Goal: Information Seeking & Learning: Learn about a topic

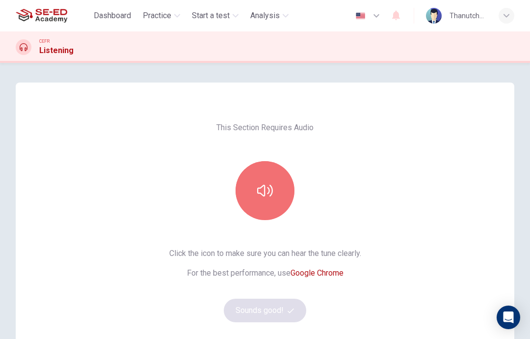
click at [265, 189] on icon "button" at bounding box center [265, 191] width 16 height 12
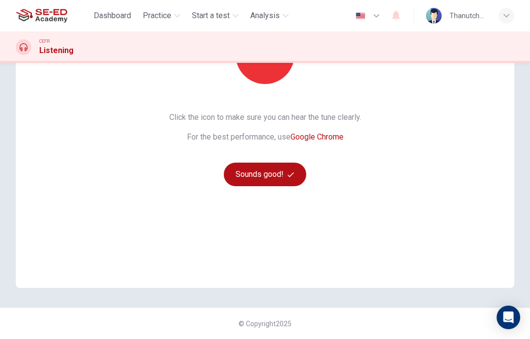
scroll to position [136, 0]
click at [242, 168] on button "Sounds good!" at bounding box center [265, 175] width 83 height 24
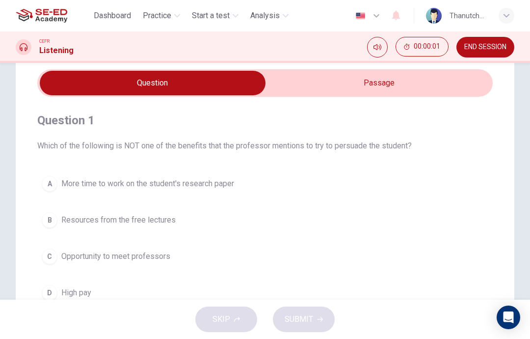
scroll to position [32, 0]
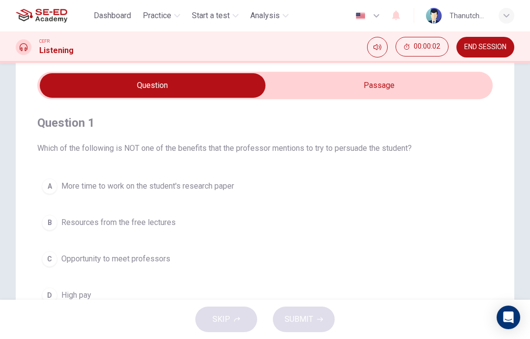
click at [404, 88] on input "checkbox" at bounding box center [153, 85] width 684 height 25
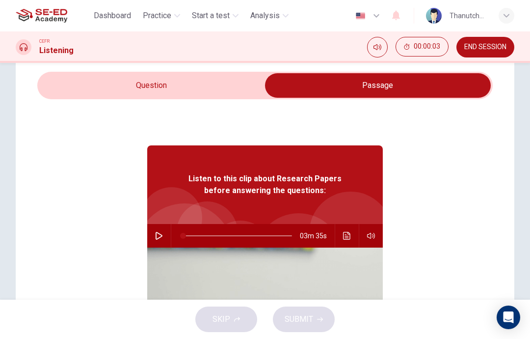
click at [80, 83] on input "checkbox" at bounding box center [378, 85] width 684 height 25
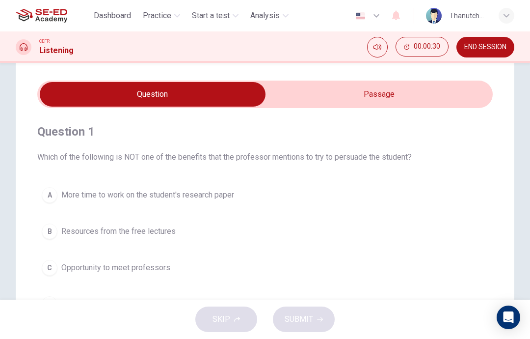
scroll to position [23, 0]
click at [404, 96] on input "checkbox" at bounding box center [153, 95] width 684 height 25
checkbox input "true"
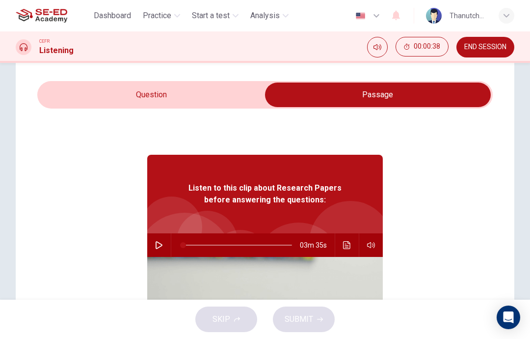
click at [164, 241] on button "button" at bounding box center [159, 245] width 16 height 24
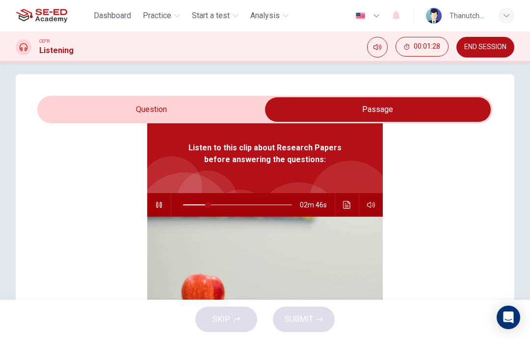
scroll to position [8, 0]
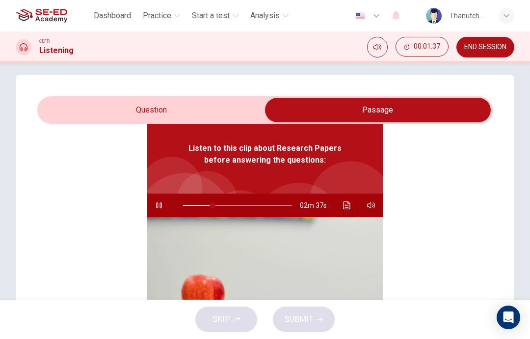
click at [159, 204] on icon "button" at bounding box center [159, 205] width 8 height 8
click at [156, 216] on button "button" at bounding box center [159, 206] width 16 height 24
click at [254, 207] on span at bounding box center [251, 205] width 6 height 6
click at [163, 203] on button "button" at bounding box center [159, 206] width 16 height 24
click at [348, 208] on icon "Click to see the audio transcription" at bounding box center [347, 205] width 8 height 8
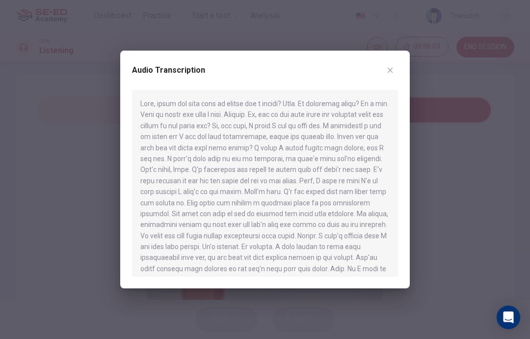
scroll to position [0, 0]
click at [387, 74] on icon "button" at bounding box center [391, 70] width 8 height 8
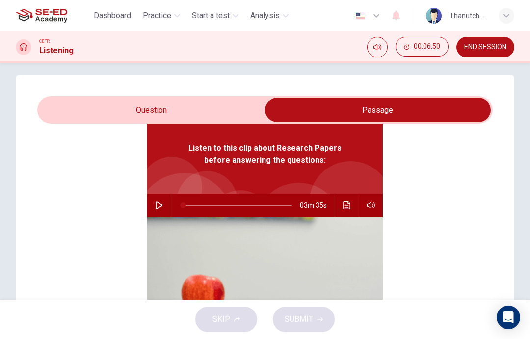
click at [160, 208] on icon "button" at bounding box center [159, 205] width 8 height 8
click at [347, 204] on icon "Click to see the audio transcription" at bounding box center [347, 205] width 8 height 8
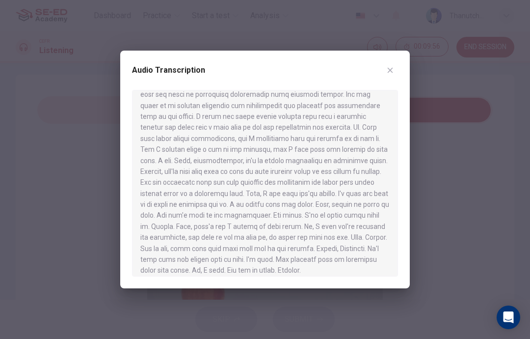
scroll to position [295, 0]
click at [389, 66] on icon "button" at bounding box center [391, 70] width 8 height 8
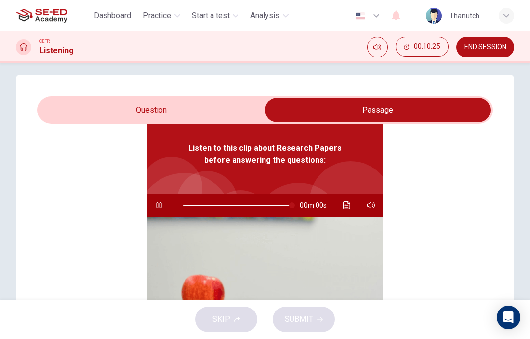
type input "0"
click at [238, 109] on input "checkbox" at bounding box center [378, 110] width 684 height 25
checkbox input "false"
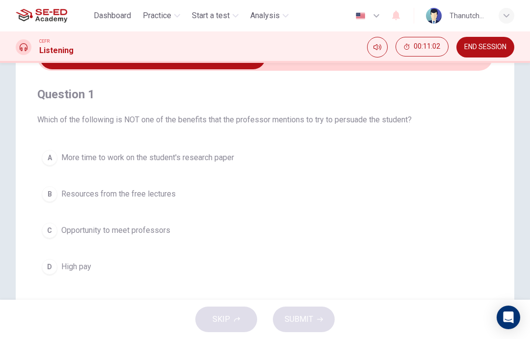
scroll to position [79, 0]
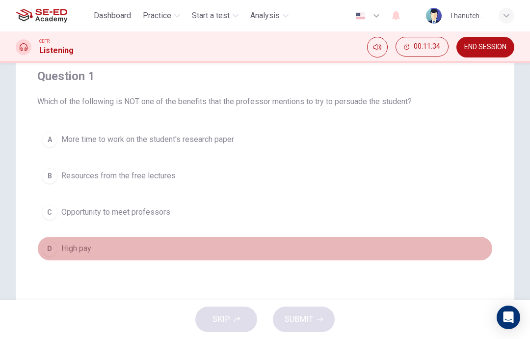
click at [53, 243] on div "D" at bounding box center [50, 249] width 16 height 16
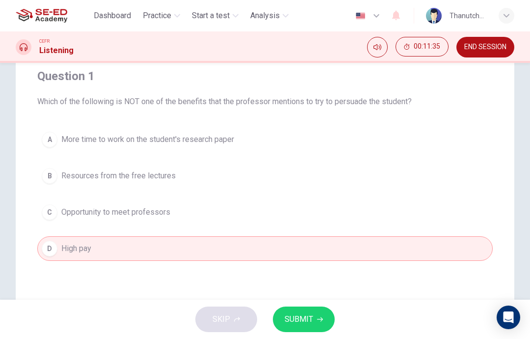
click at [304, 320] on span "SUBMIT" at bounding box center [299, 319] width 28 height 14
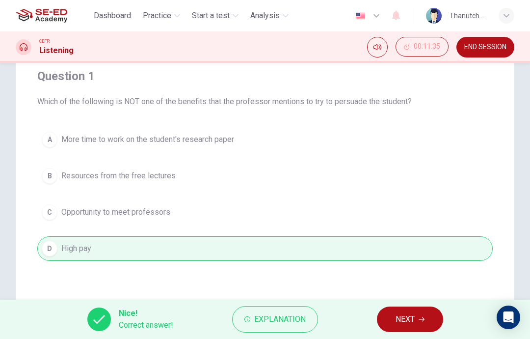
click at [280, 310] on button "Explanation" at bounding box center [275, 319] width 86 height 27
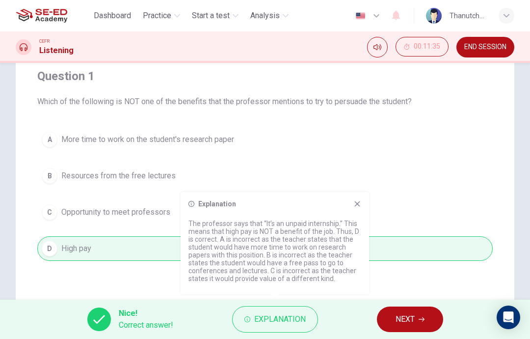
click at [394, 314] on button "NEXT" at bounding box center [410, 319] width 66 height 26
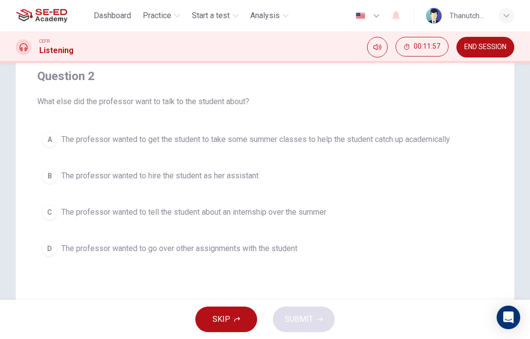
click at [88, 212] on span "The professor wanted to tell the student about an internship over the summer" at bounding box center [193, 212] width 265 height 12
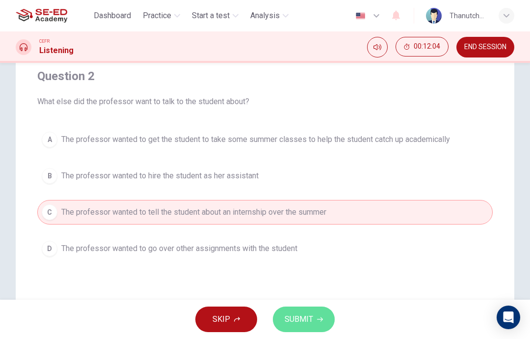
click at [301, 311] on button "SUBMIT" at bounding box center [304, 319] width 62 height 26
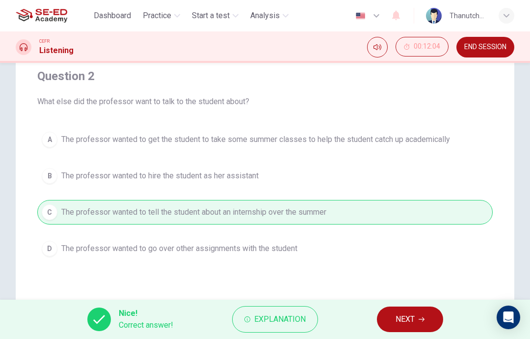
click at [407, 312] on button "NEXT" at bounding box center [410, 319] width 66 height 26
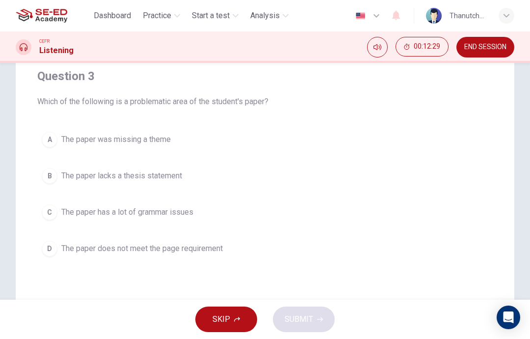
click at [54, 145] on div "A" at bounding box center [50, 140] width 16 height 16
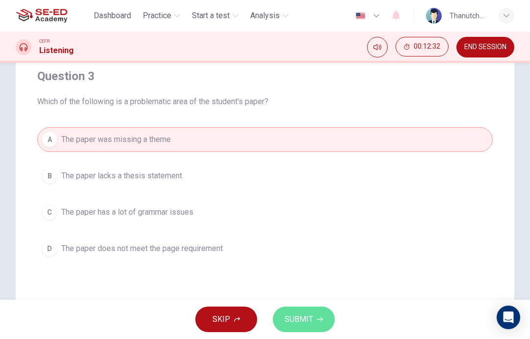
click at [305, 315] on span "SUBMIT" at bounding box center [299, 319] width 28 height 14
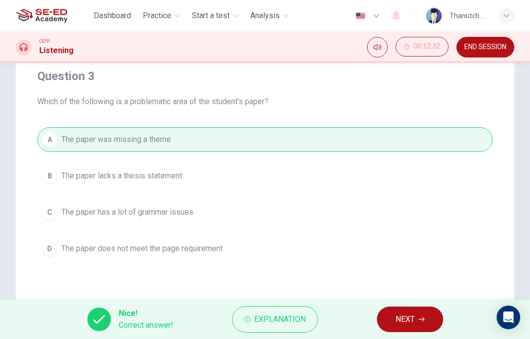
click at [403, 316] on span "NEXT" at bounding box center [405, 319] width 19 height 14
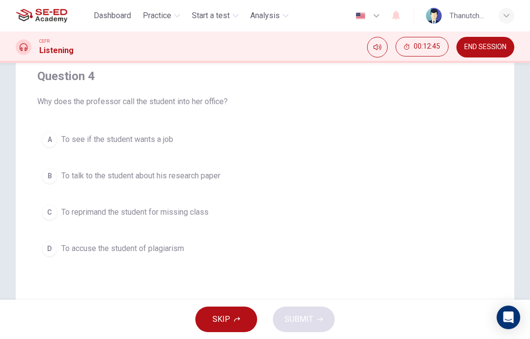
click at [50, 177] on div "B" at bounding box center [50, 176] width 16 height 16
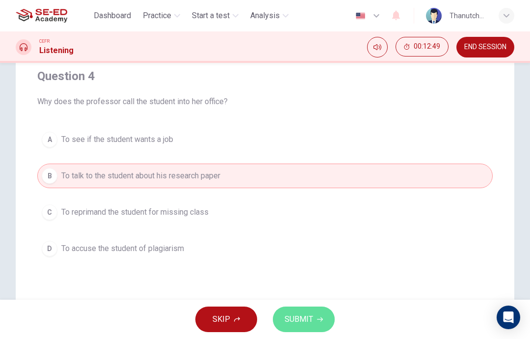
click at [308, 316] on span "SUBMIT" at bounding box center [299, 319] width 28 height 14
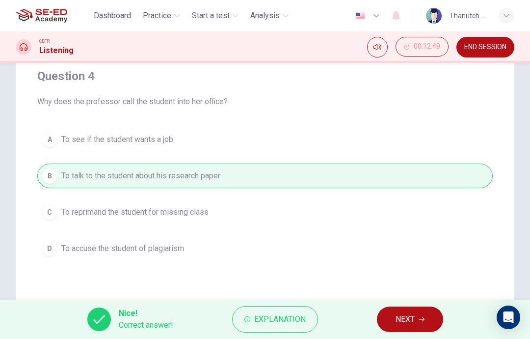
click at [411, 311] on button "NEXT" at bounding box center [410, 319] width 66 height 26
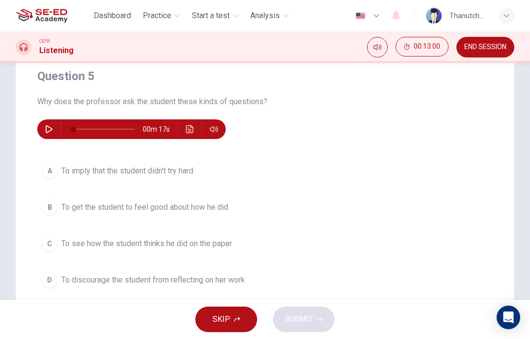
click at [52, 124] on button "button" at bounding box center [49, 129] width 16 height 20
type input "0"
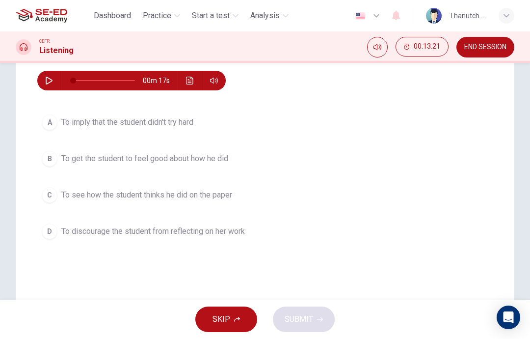
scroll to position [130, 0]
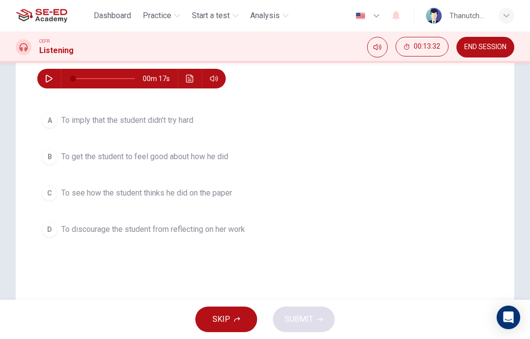
click at [45, 156] on div "B" at bounding box center [50, 157] width 16 height 16
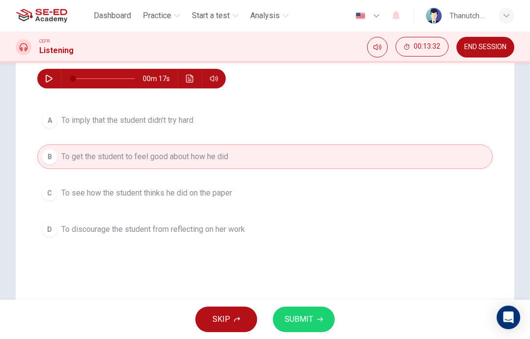
click at [49, 191] on div "C" at bounding box center [50, 193] width 16 height 16
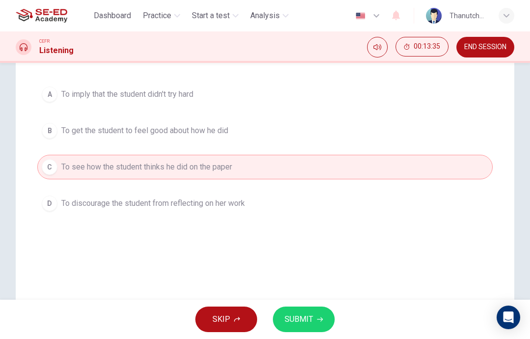
scroll to position [157, 0]
click at [311, 328] on button "SUBMIT" at bounding box center [304, 319] width 62 height 26
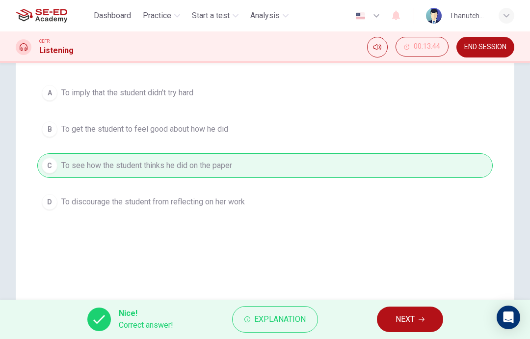
click at [409, 327] on button "NEXT" at bounding box center [410, 319] width 66 height 26
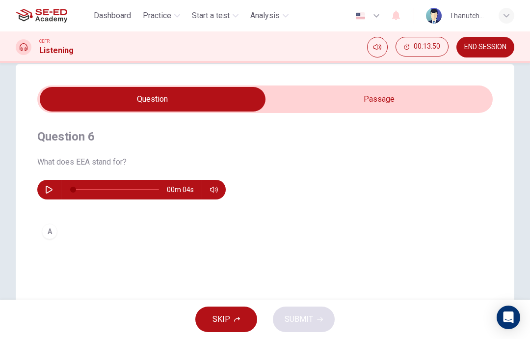
scroll to position [13, 0]
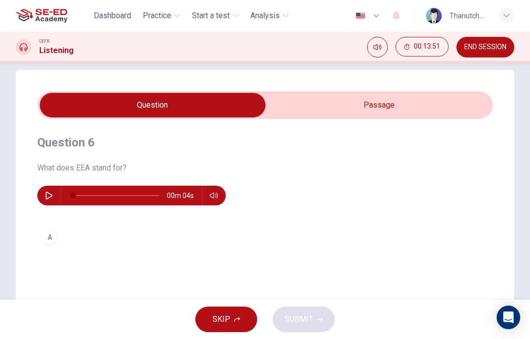
click at [336, 107] on input "checkbox" at bounding box center [153, 105] width 684 height 25
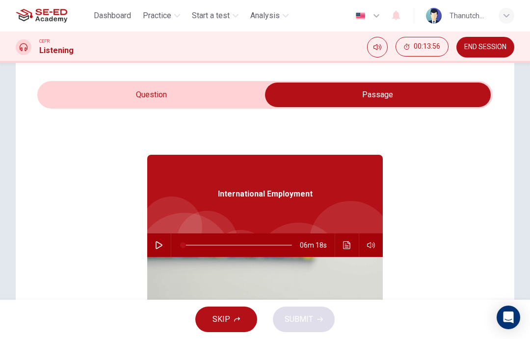
scroll to position [25, 0]
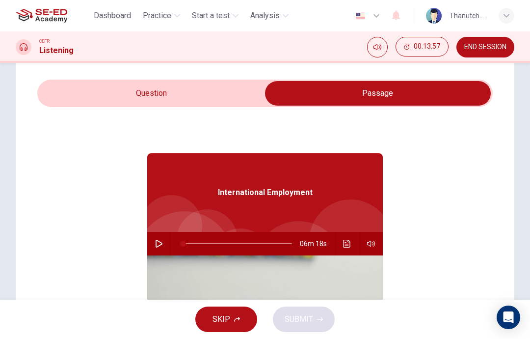
click at [77, 103] on input "checkbox" at bounding box center [378, 93] width 684 height 25
checkbox input "false"
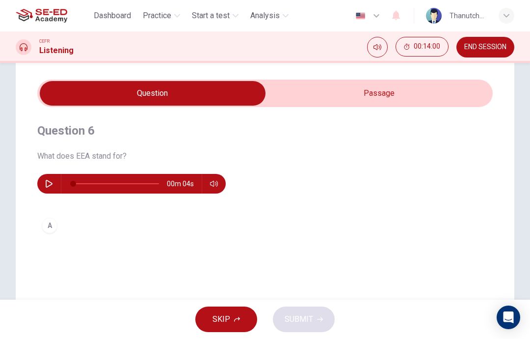
click at [52, 223] on div "A" at bounding box center [50, 226] width 16 height 16
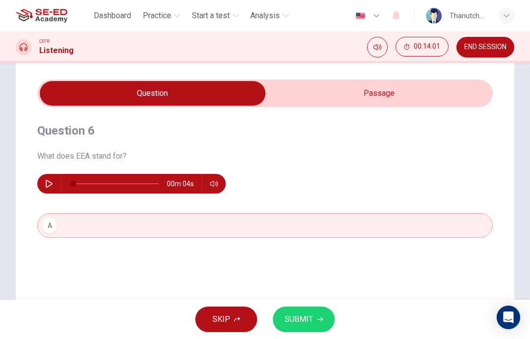
click at [56, 249] on div "Question 6 What does EEA stand for? 00m 04s A" at bounding box center [265, 180] width 456 height 146
click at [56, 225] on div "A" at bounding box center [50, 226] width 16 height 16
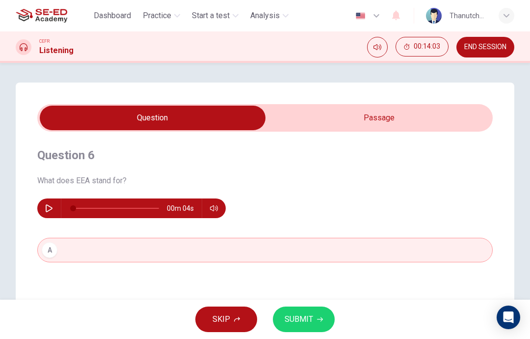
scroll to position [0, 0]
click at [51, 204] on button "button" at bounding box center [49, 208] width 16 height 20
type input "0"
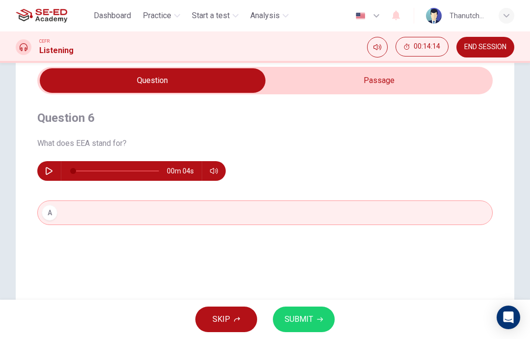
scroll to position [36, 0]
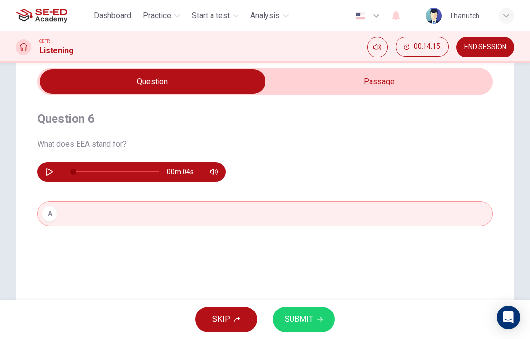
click at [322, 85] on input "checkbox" at bounding box center [153, 81] width 684 height 25
checkbox input "true"
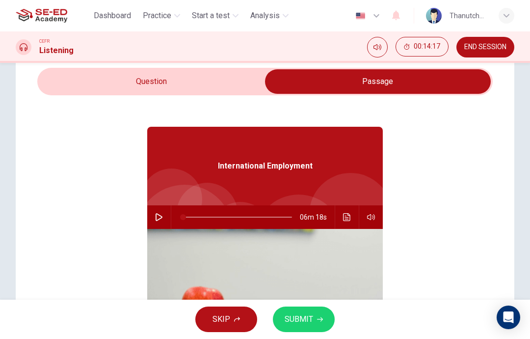
scroll to position [13, 0]
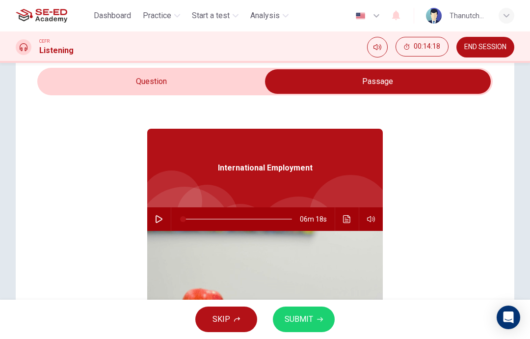
click at [166, 214] on button "button" at bounding box center [159, 219] width 16 height 24
click at [160, 216] on icon "button" at bounding box center [159, 219] width 8 height 8
type input "0"
click at [91, 80] on input "checkbox" at bounding box center [378, 81] width 684 height 25
checkbox input "false"
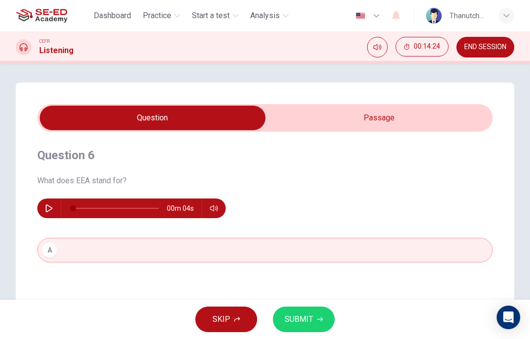
scroll to position [0, 0]
click at [497, 47] on span "END SESSION" at bounding box center [486, 47] width 42 height 8
